Goal: Task Accomplishment & Management: Manage account settings

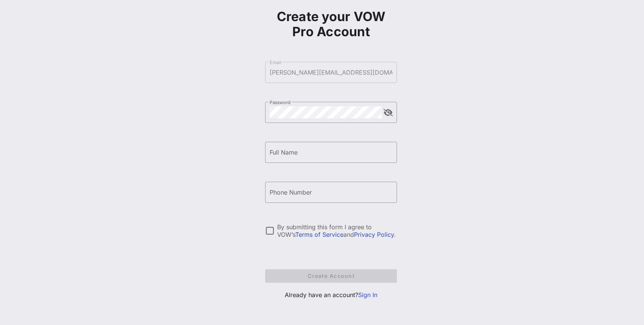
click at [364, 296] on link "Sign In" at bounding box center [367, 295] width 19 height 8
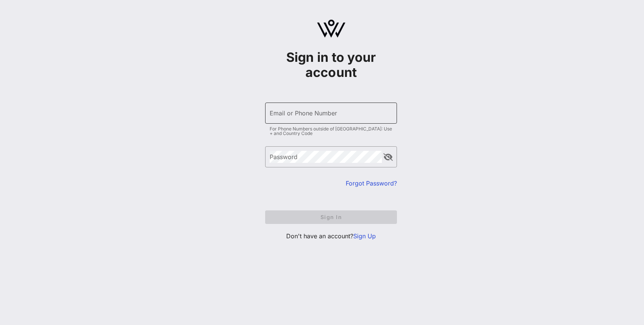
click at [303, 111] on div "Email or Phone Number" at bounding box center [331, 112] width 123 height 21
type input "8"
type input "[PERSON_NAME][EMAIL_ADDRESS][DOMAIN_NAME]"
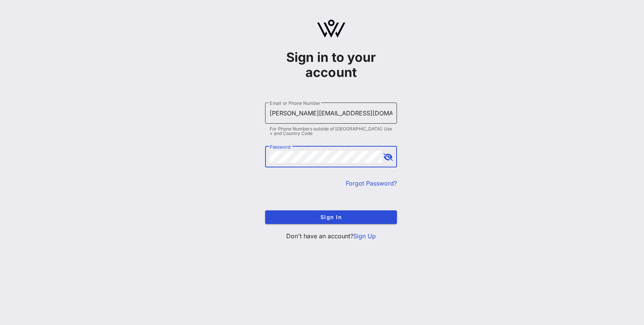
click at [265, 210] on button "Sign In" at bounding box center [331, 217] width 132 height 14
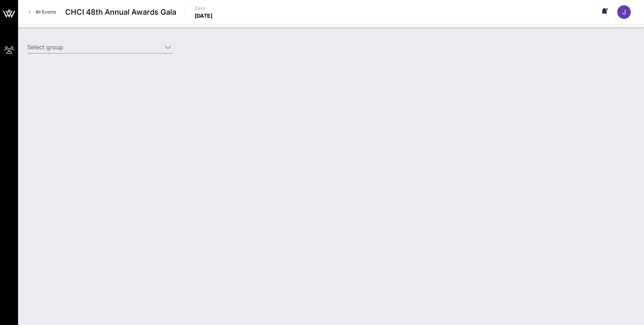
type input "OpenAI (OpenAI) [[PERSON_NAME], [PERSON_NAME][EMAIL_ADDRESS][DOMAIN_NAME]]"
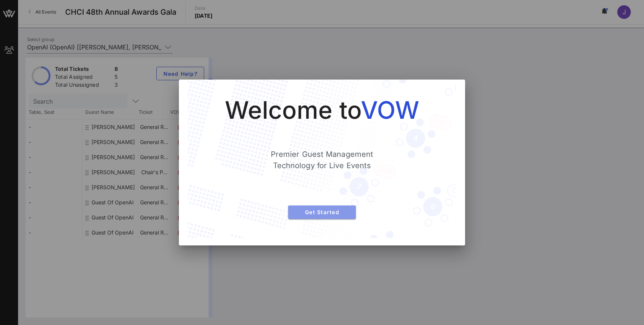
click at [322, 208] on button "Get Started" at bounding box center [322, 212] width 68 height 14
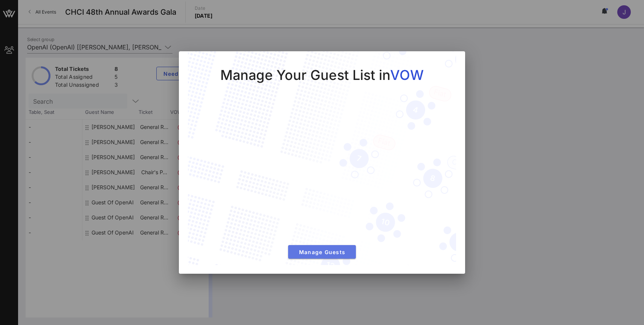
click at [329, 256] on button "Manage Guests" at bounding box center [322, 252] width 68 height 14
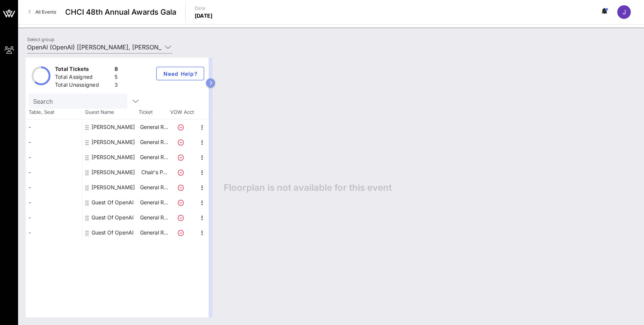
click at [213, 83] on button "button" at bounding box center [210, 82] width 9 height 9
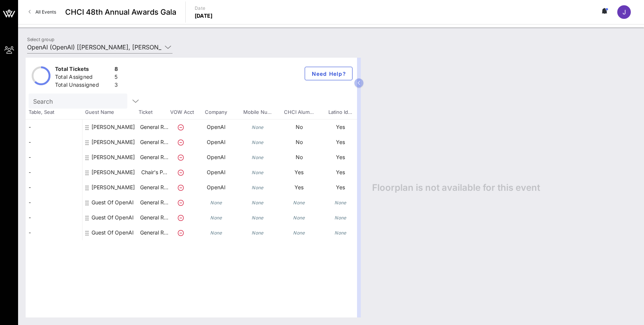
click at [104, 205] on div "Guest Of OpenAI" at bounding box center [112, 202] width 42 height 15
